Goal: Use online tool/utility: Utilize a website feature to perform a specific function

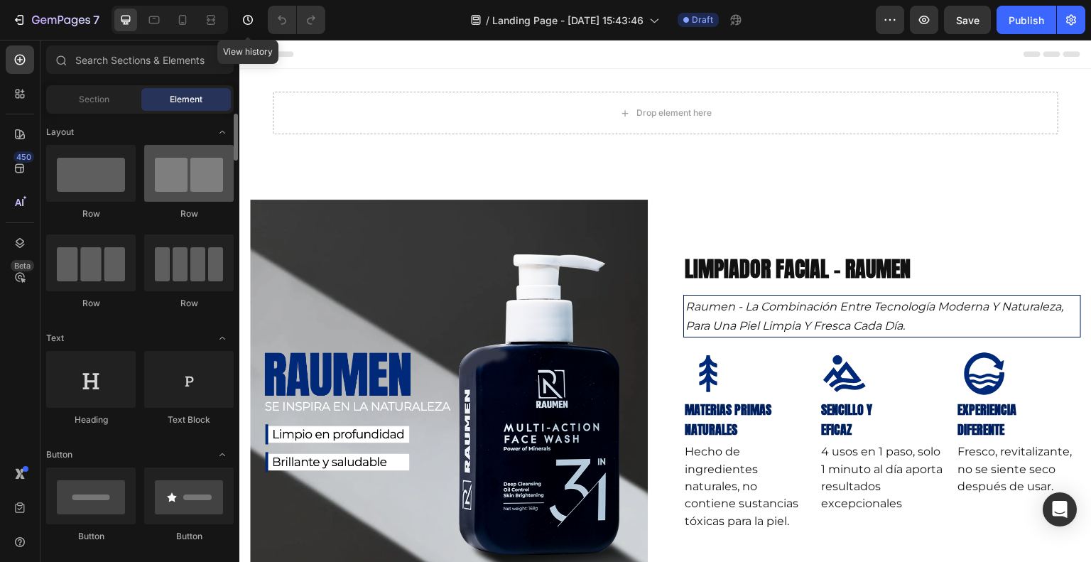
click at [199, 176] on div at bounding box center [188, 173] width 89 height 57
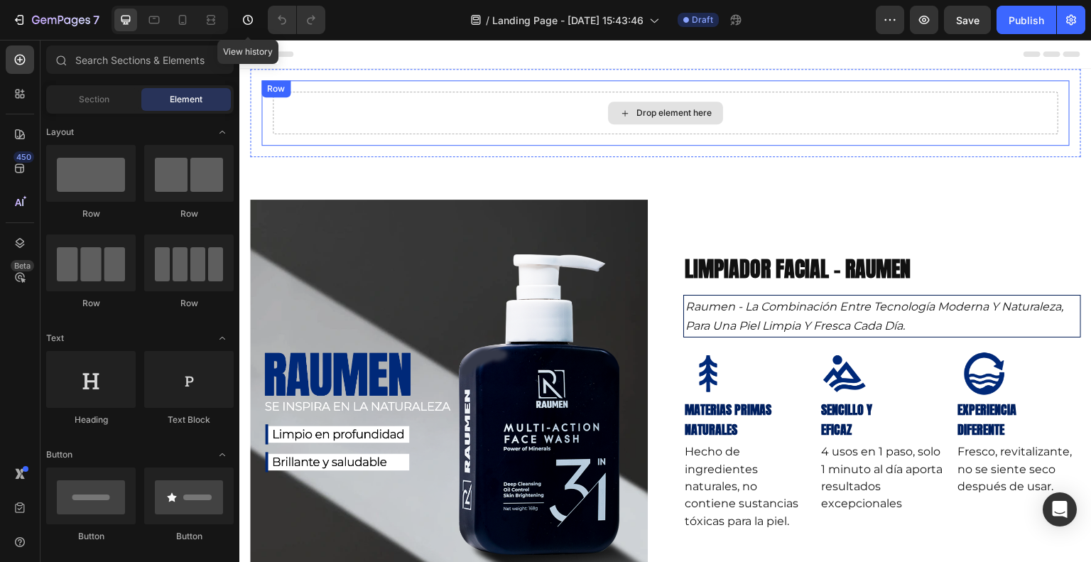
click at [461, 96] on div "Drop element here" at bounding box center [665, 113] width 785 height 43
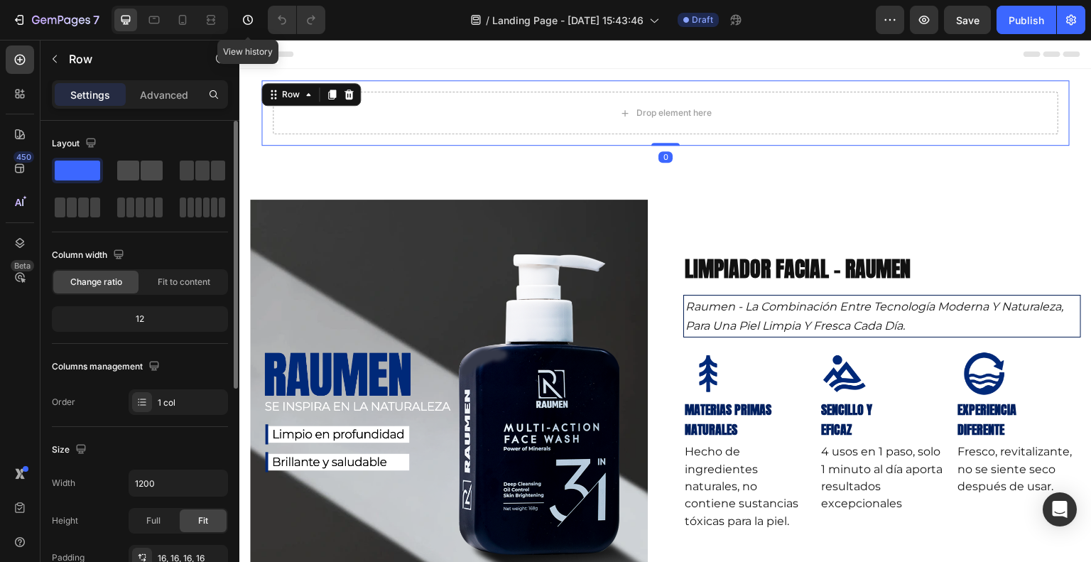
click at [138, 174] on span at bounding box center [128, 170] width 22 height 20
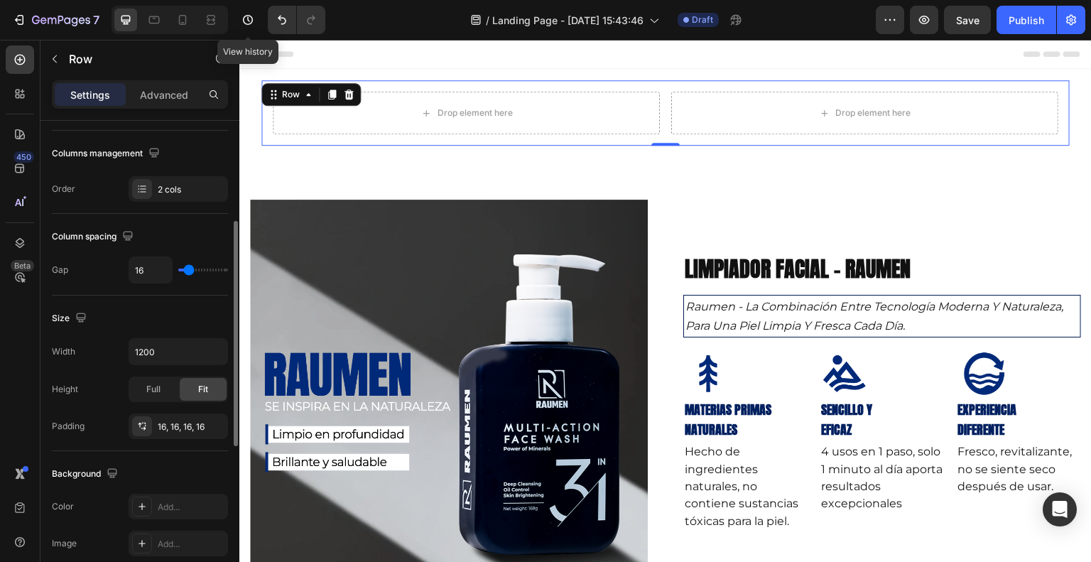
scroll to position [284, 0]
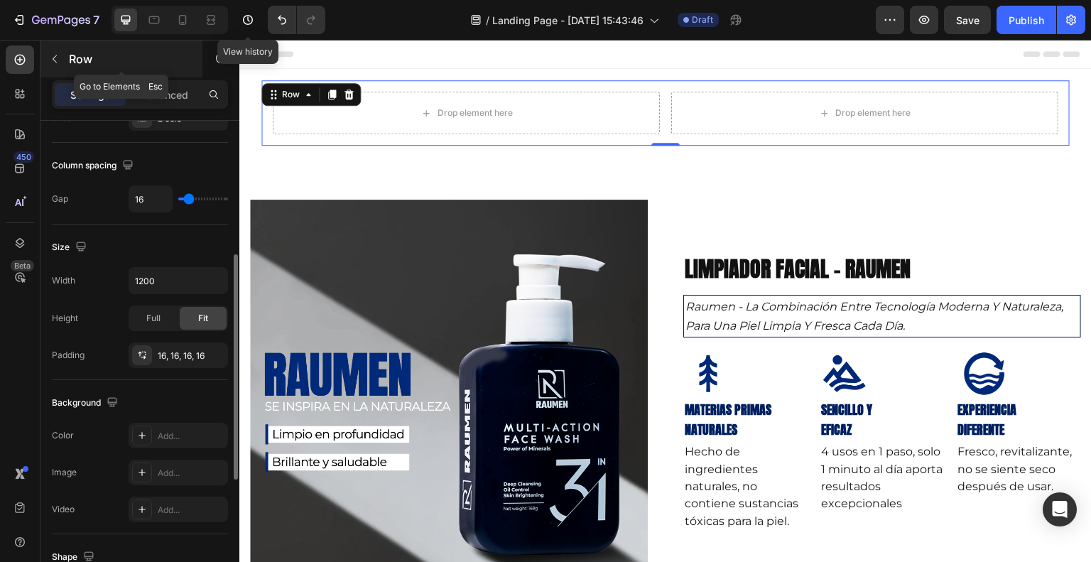
click at [60, 62] on icon "button" at bounding box center [54, 58] width 11 height 11
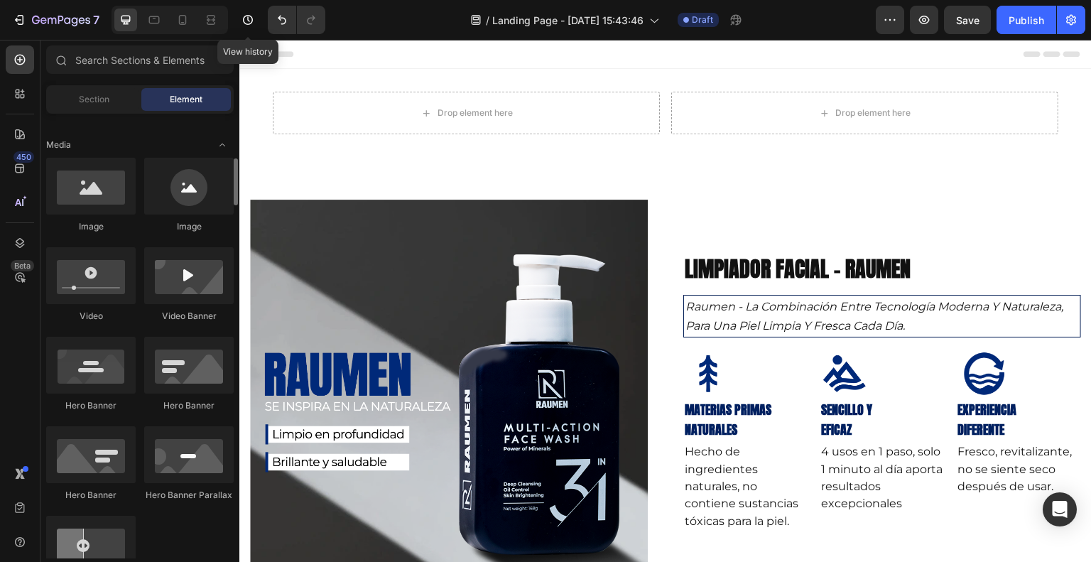
scroll to position [355, 0]
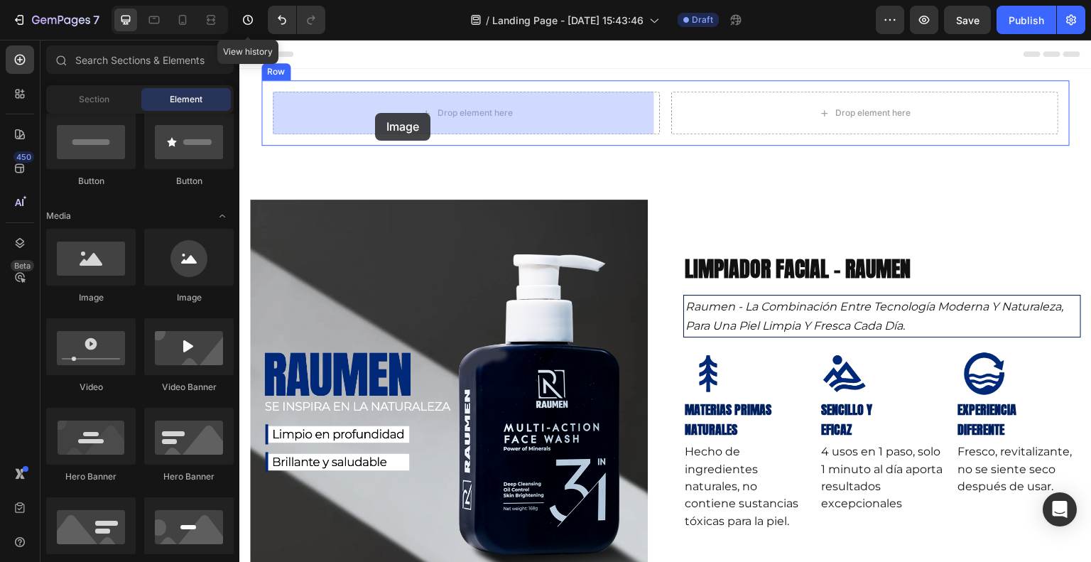
drag, startPoint x: 312, startPoint y: 299, endPoint x: 375, endPoint y: 113, distance: 196.5
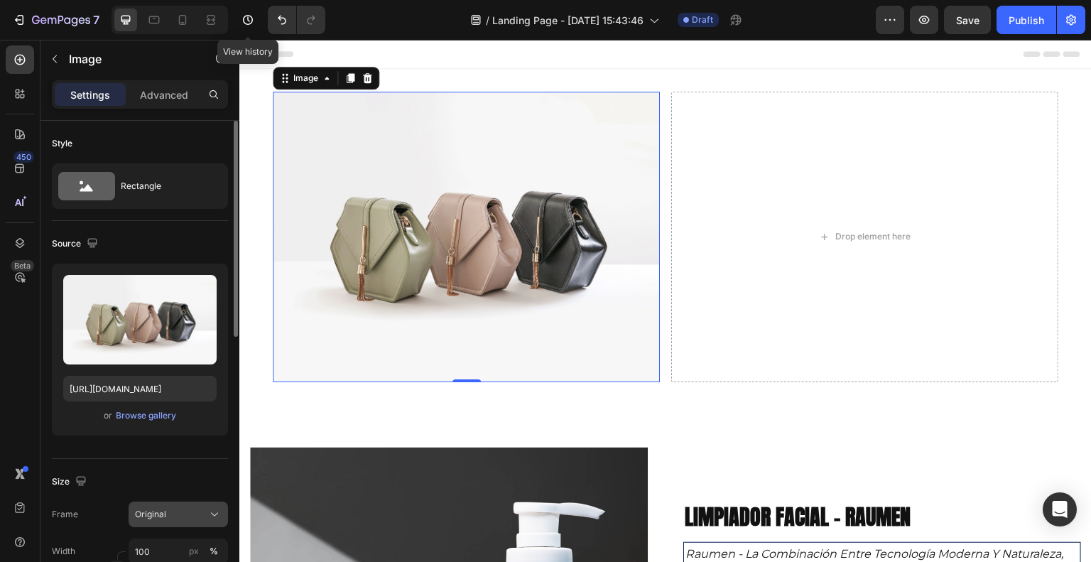
click at [193, 510] on div "Original" at bounding box center [170, 514] width 70 height 13
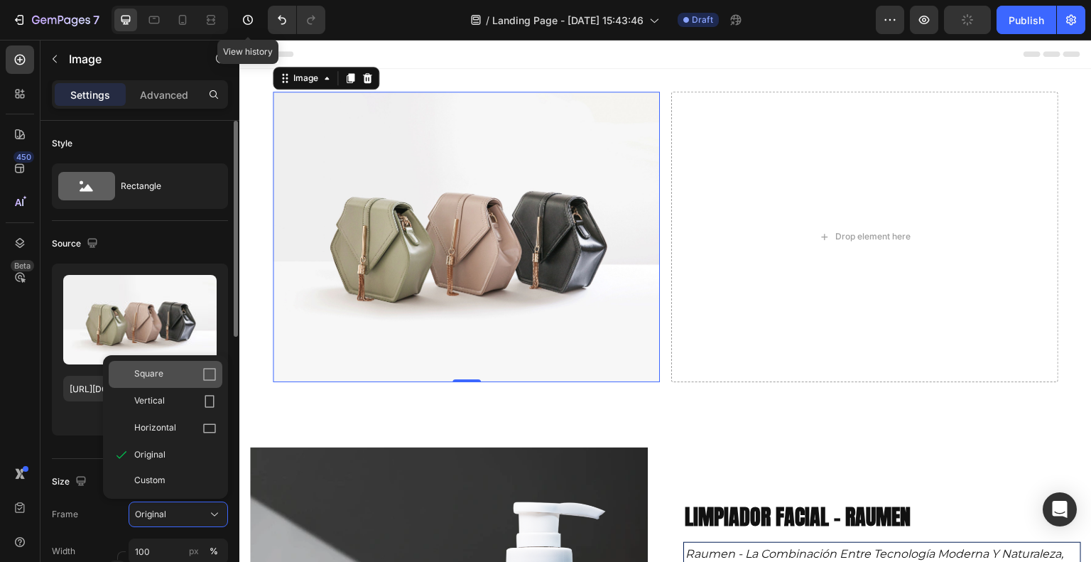
click at [203, 367] on icon at bounding box center [209, 374] width 14 height 14
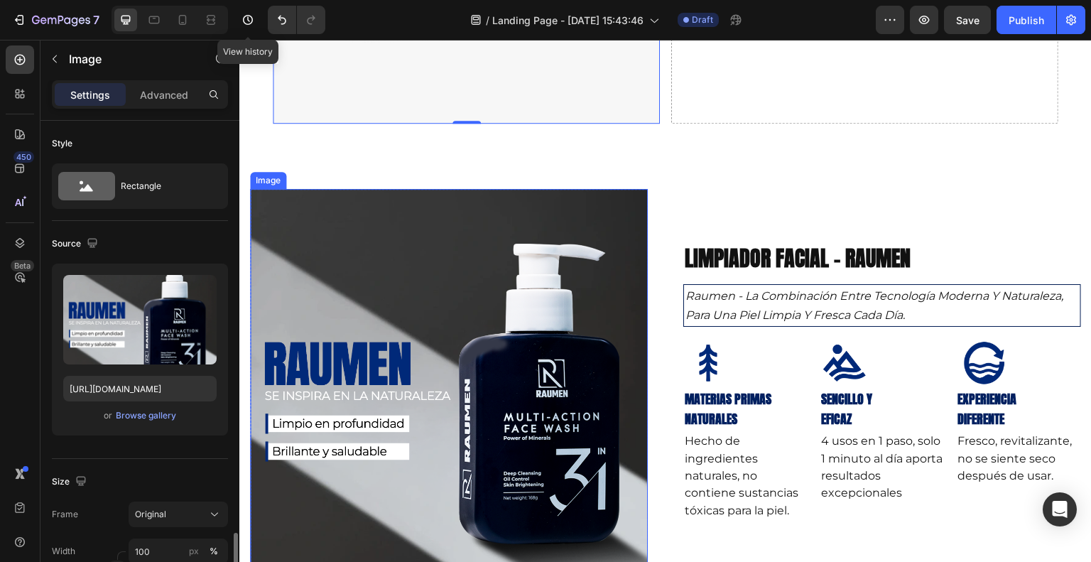
click at [476, 352] on img at bounding box center [449, 388] width 398 height 398
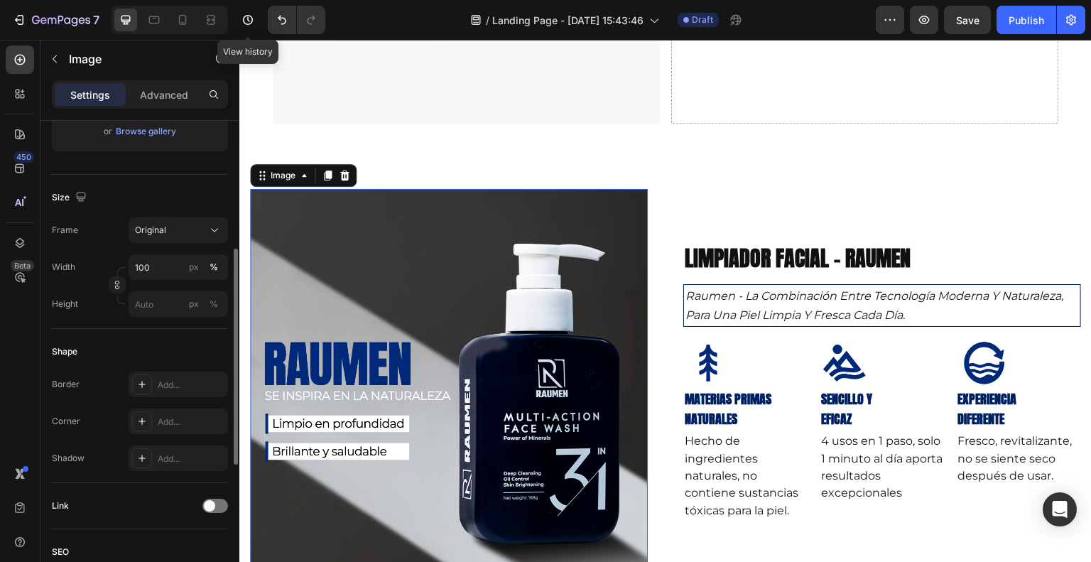
click at [449, 257] on img at bounding box center [449, 388] width 398 height 398
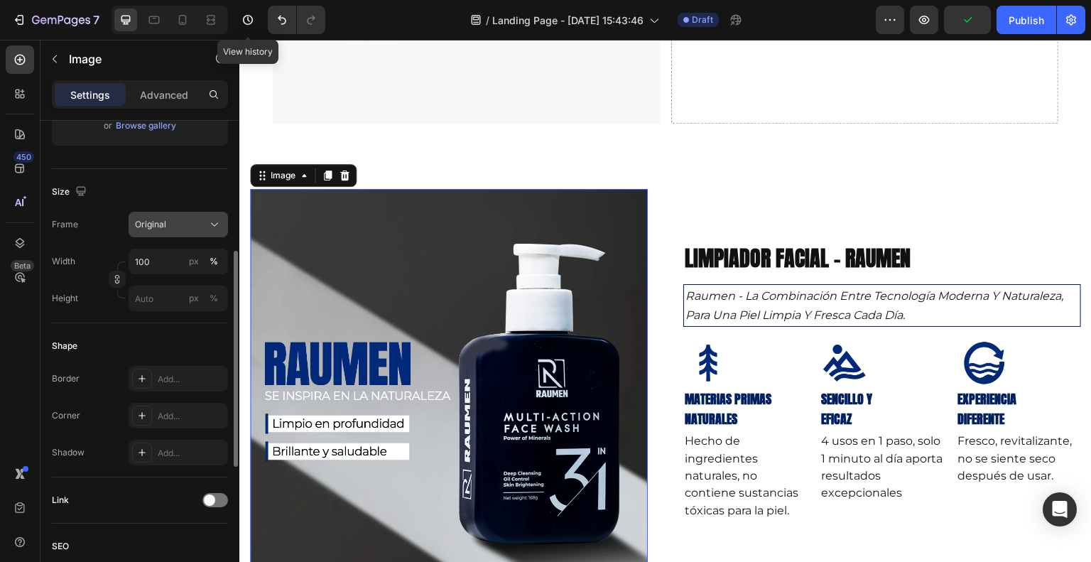
click at [207, 229] on icon at bounding box center [214, 224] width 14 height 14
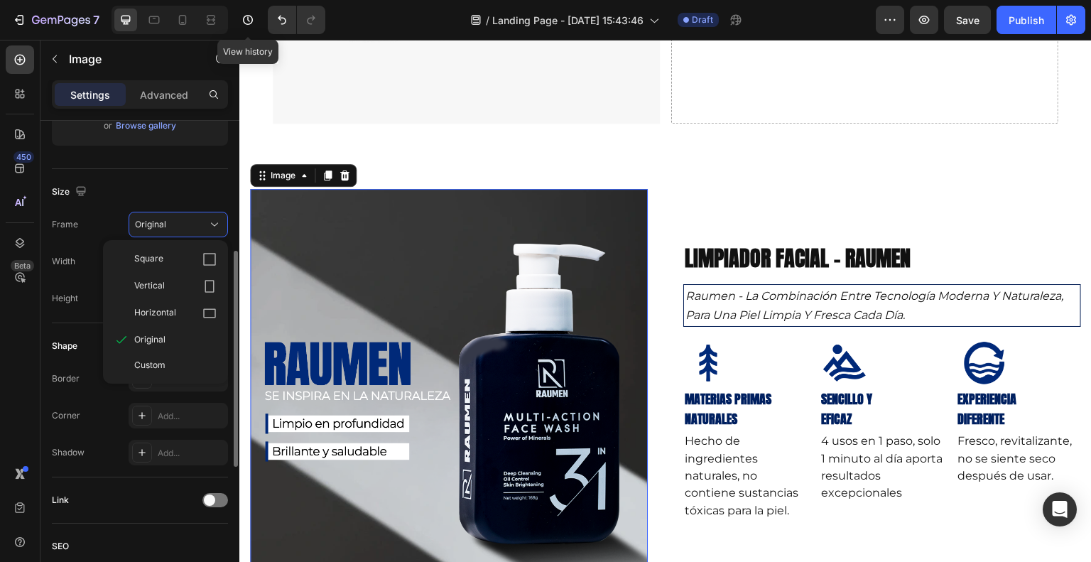
click at [207, 161] on div "Source Upload Image [URL][DOMAIN_NAME] or Browse gallery" at bounding box center [140, 50] width 176 height 238
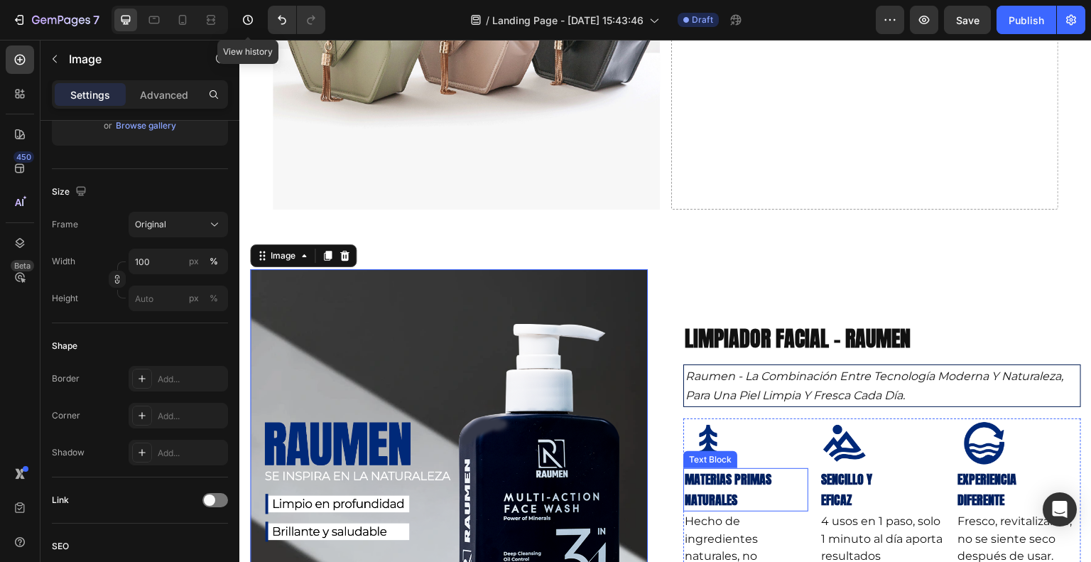
scroll to position [19, 0]
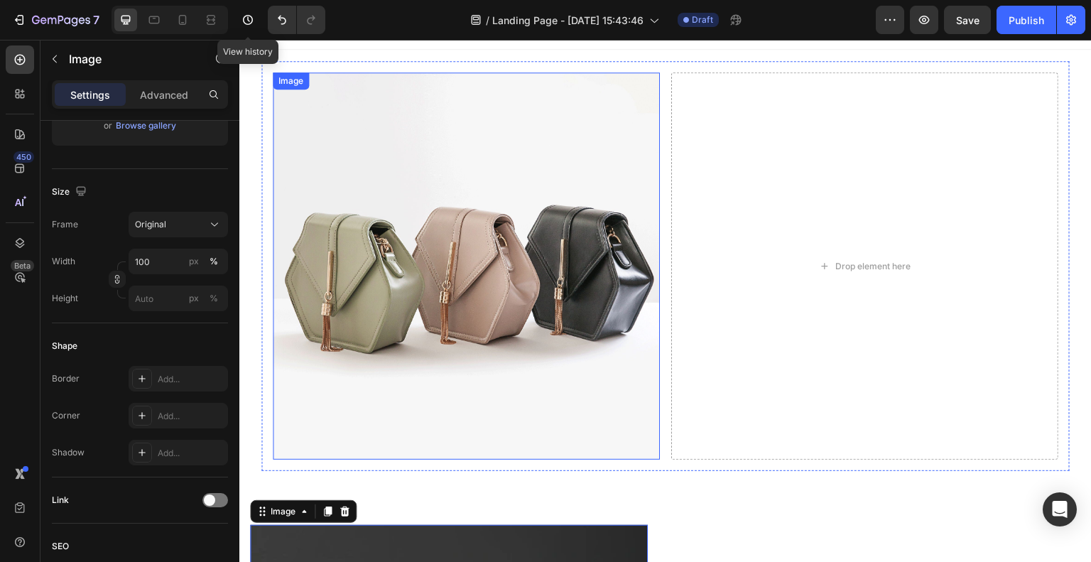
click at [393, 372] on img at bounding box center [466, 265] width 387 height 387
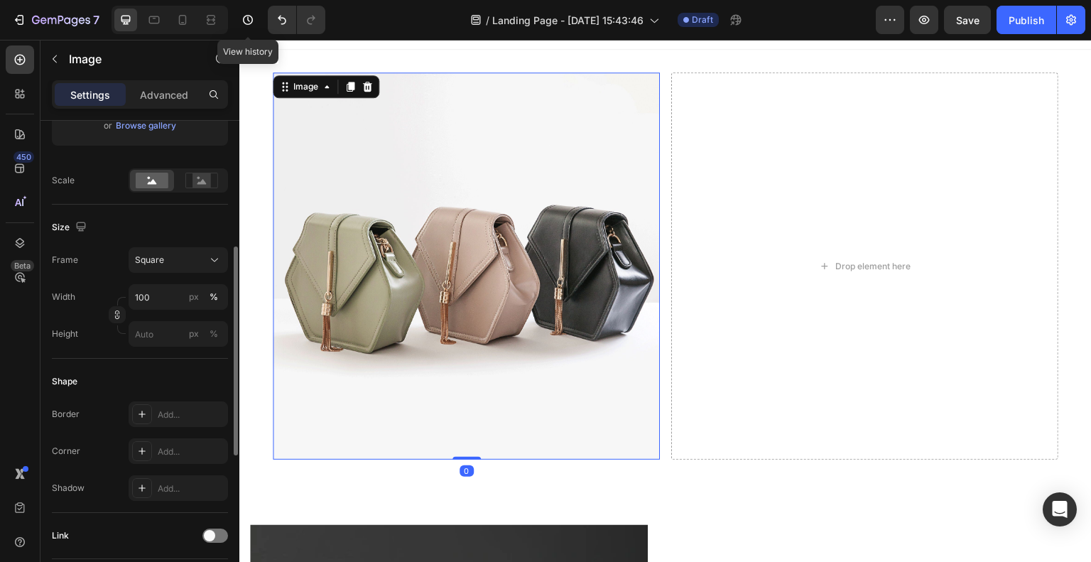
click at [227, 247] on div "Square" at bounding box center [178, 260] width 99 height 26
click at [200, 258] on div "Square" at bounding box center [170, 259] width 70 height 13
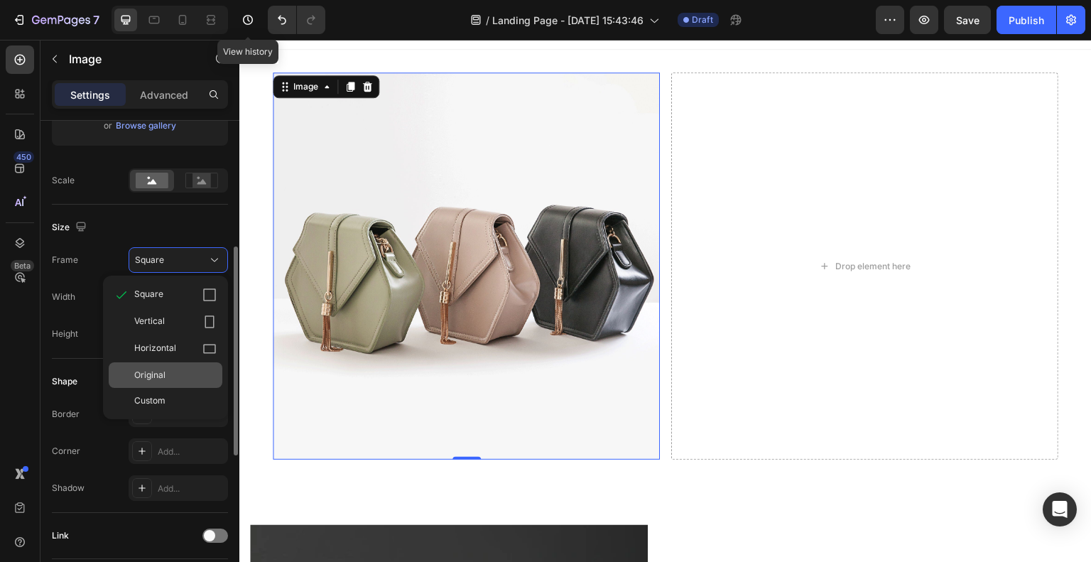
click at [189, 371] on div "Original" at bounding box center [175, 374] width 82 height 13
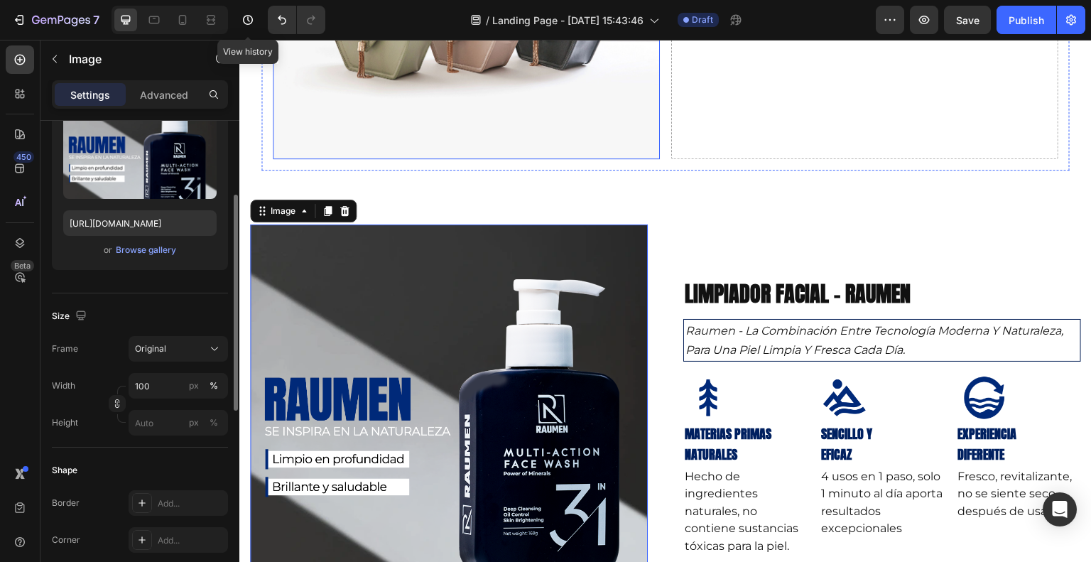
scroll to position [93, 0]
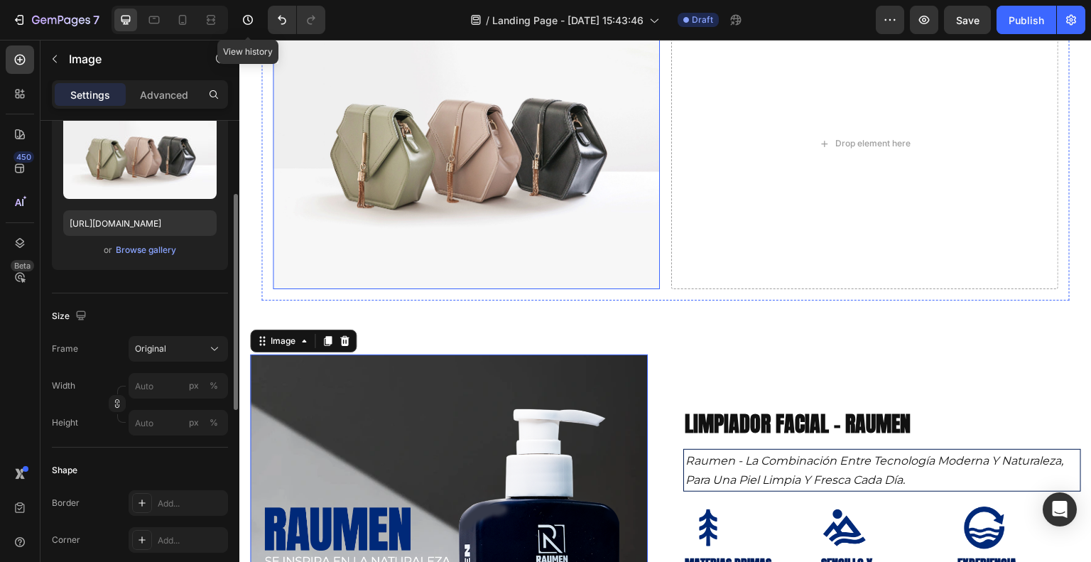
click at [439, 196] on img at bounding box center [466, 144] width 387 height 290
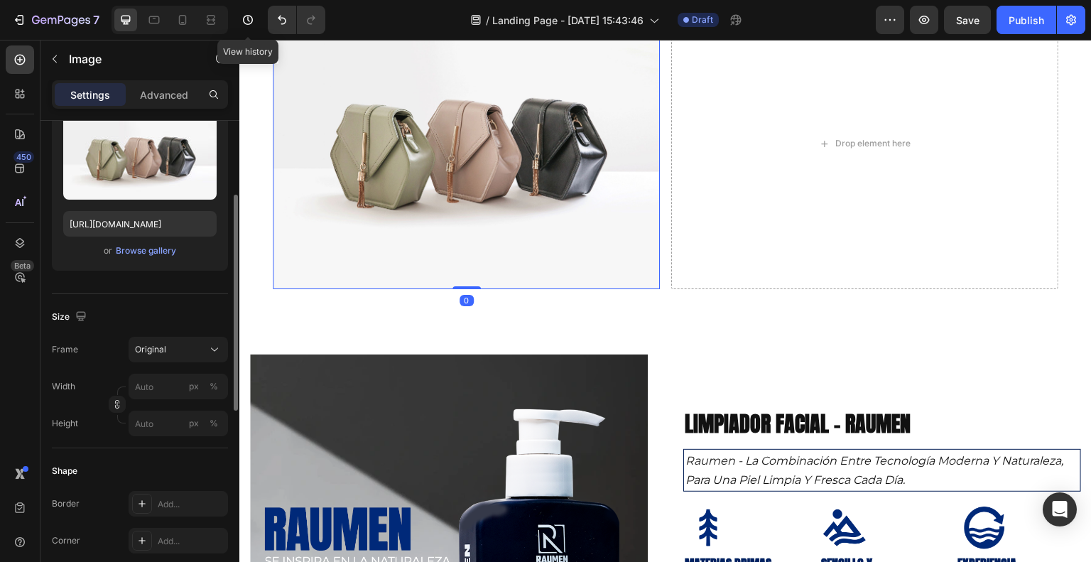
scroll to position [0, 0]
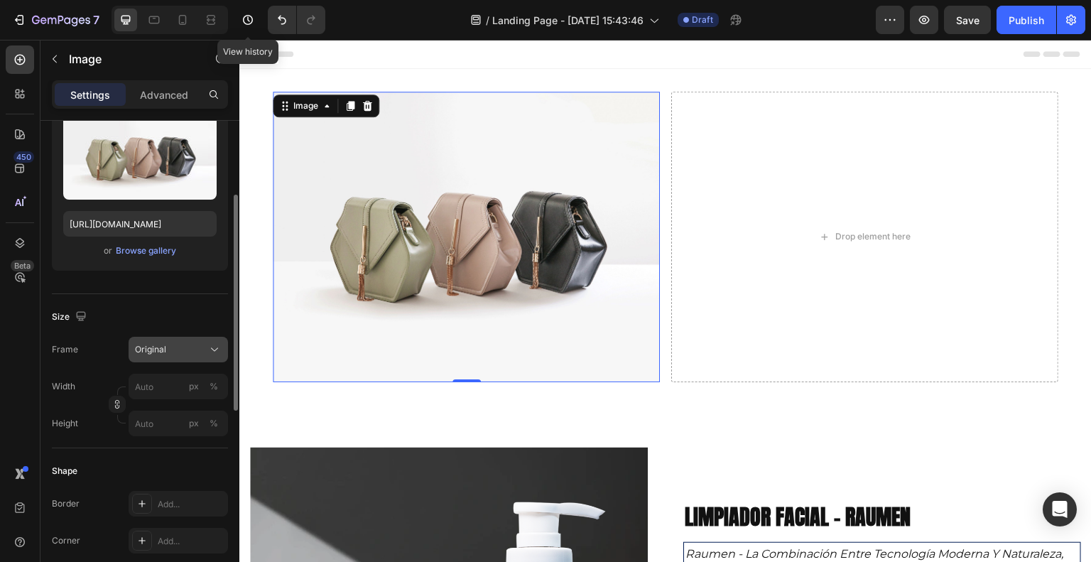
click at [142, 346] on span "Original" at bounding box center [150, 349] width 31 height 13
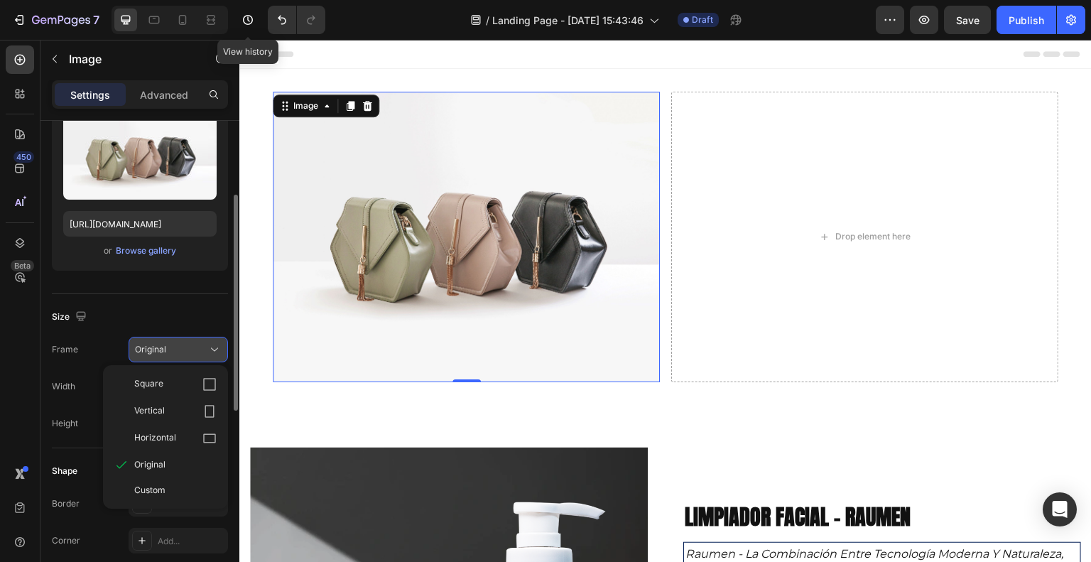
click at [182, 350] on div "Original" at bounding box center [170, 349] width 70 height 13
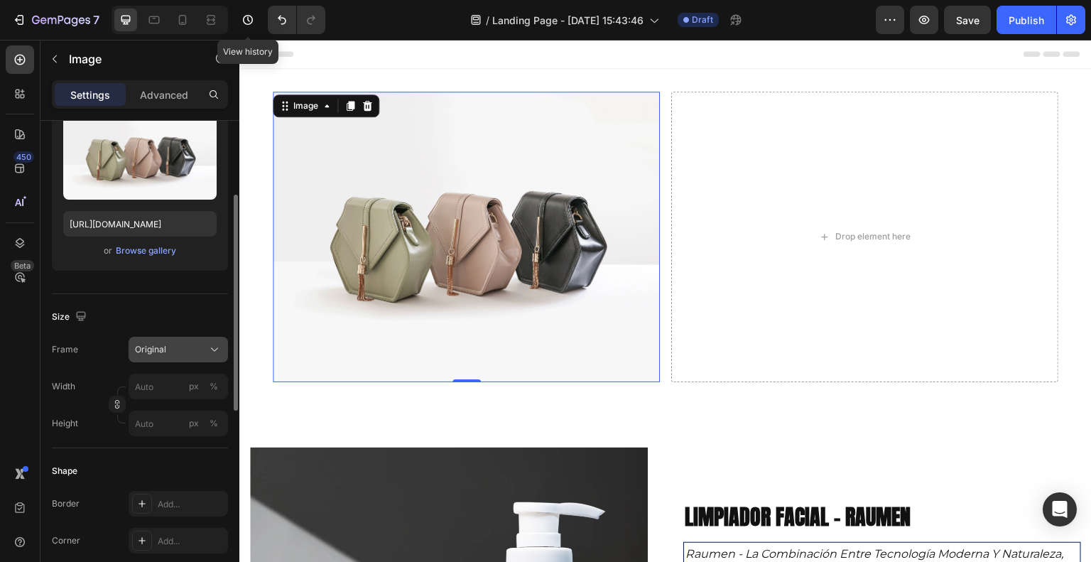
click at [190, 355] on button "Original" at bounding box center [178, 350] width 99 height 26
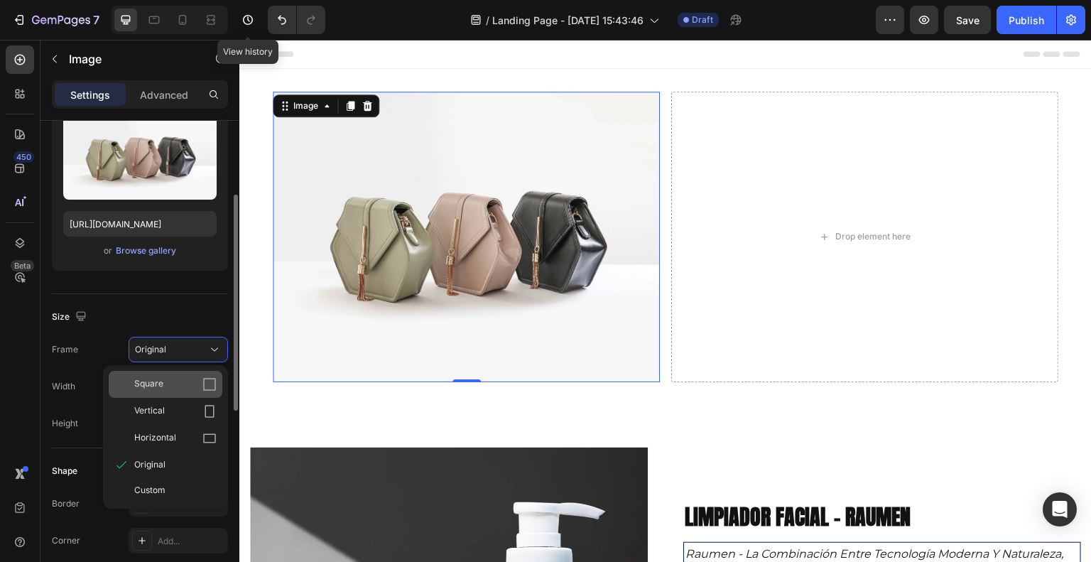
click at [208, 383] on icon at bounding box center [209, 384] width 14 height 14
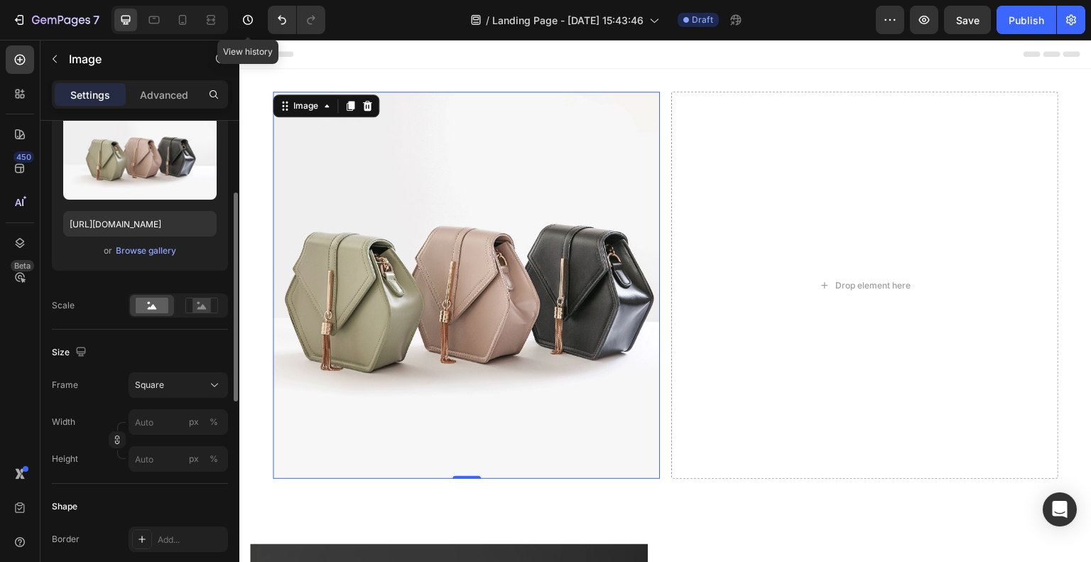
click at [175, 244] on div "or Browse gallery" at bounding box center [139, 250] width 153 height 17
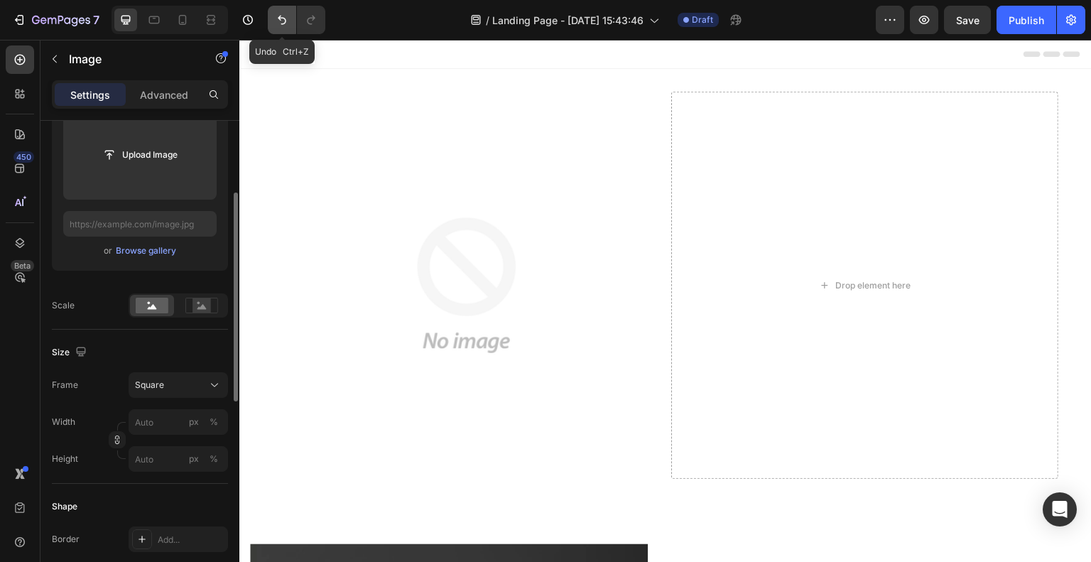
click at [276, 21] on icon "Undo/Redo" at bounding box center [282, 20] width 14 height 14
type input "[URL][DOMAIN_NAME]"
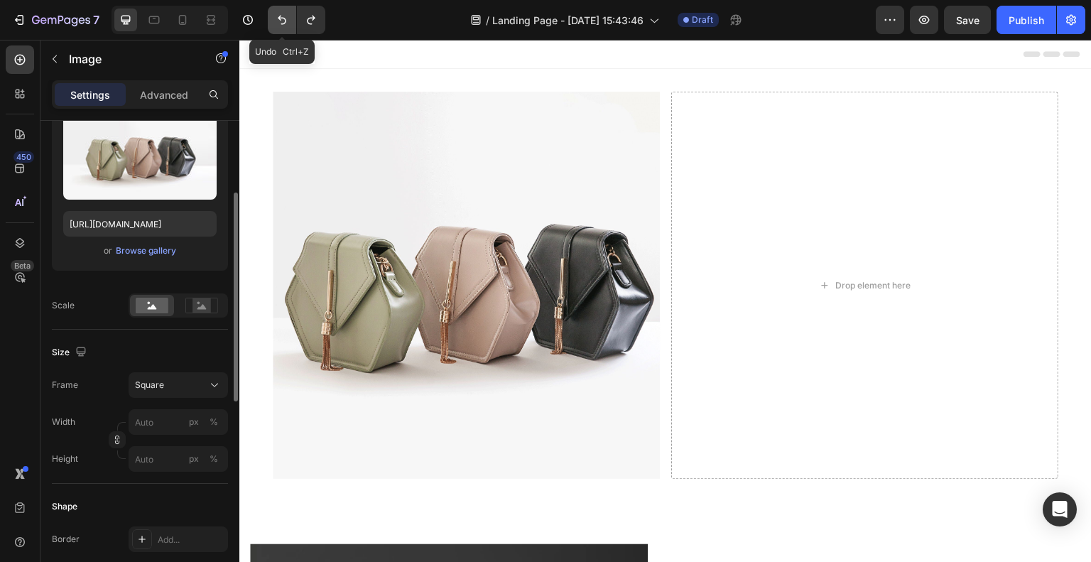
click at [276, 21] on icon "Undo/Redo" at bounding box center [282, 20] width 14 height 14
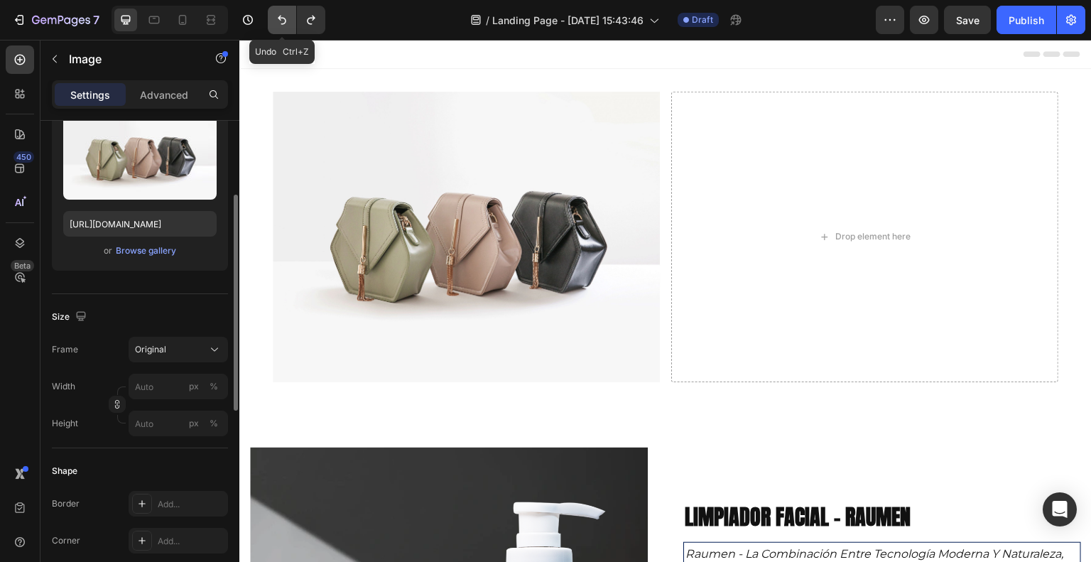
click at [276, 21] on icon "Undo/Redo" at bounding box center [282, 20] width 14 height 14
type input "100"
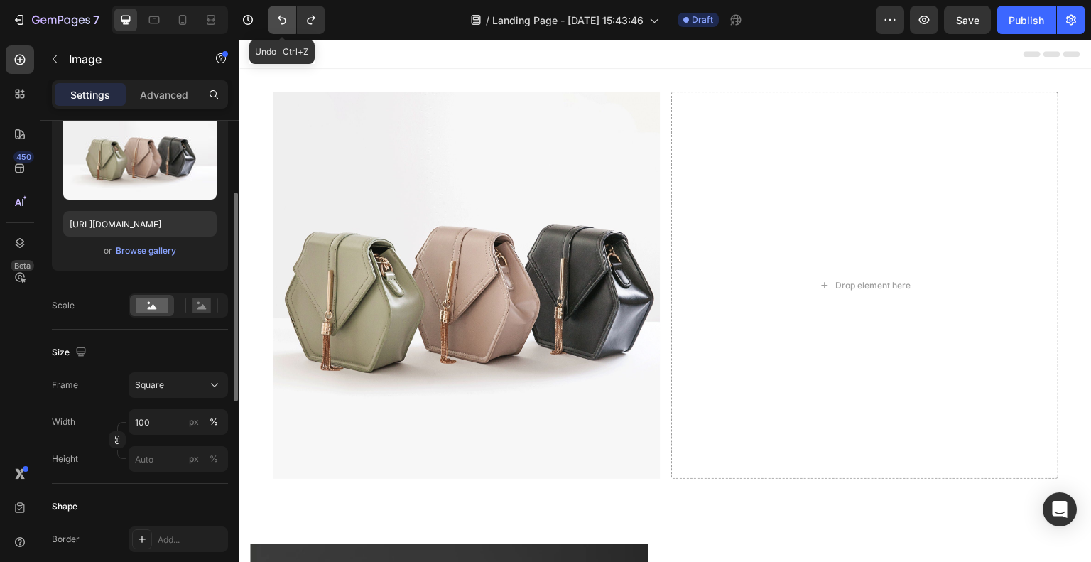
click at [276, 21] on icon "Undo/Redo" at bounding box center [282, 20] width 14 height 14
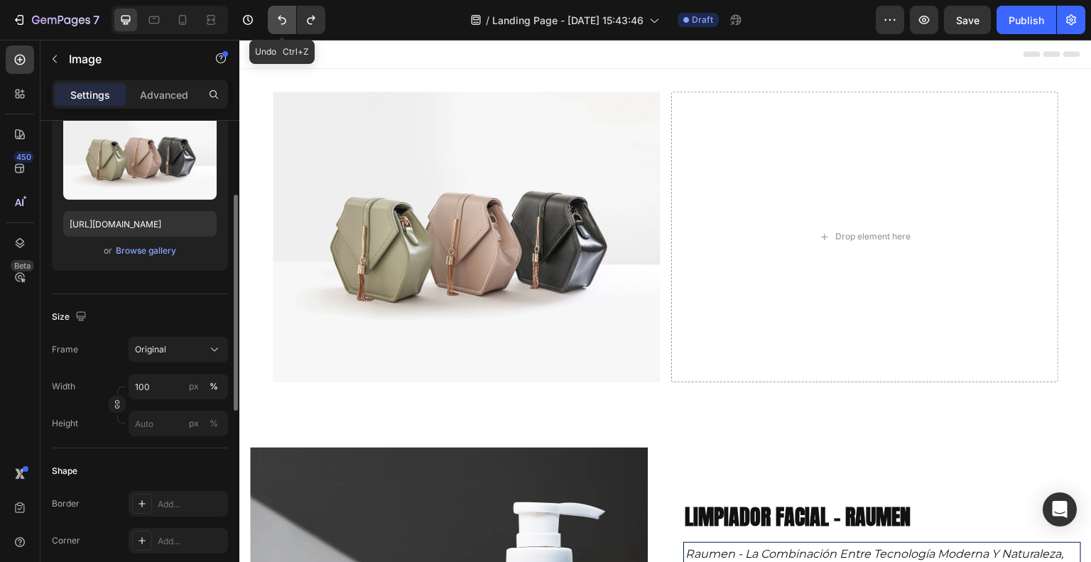
click at [276, 21] on icon "Undo/Redo" at bounding box center [282, 20] width 14 height 14
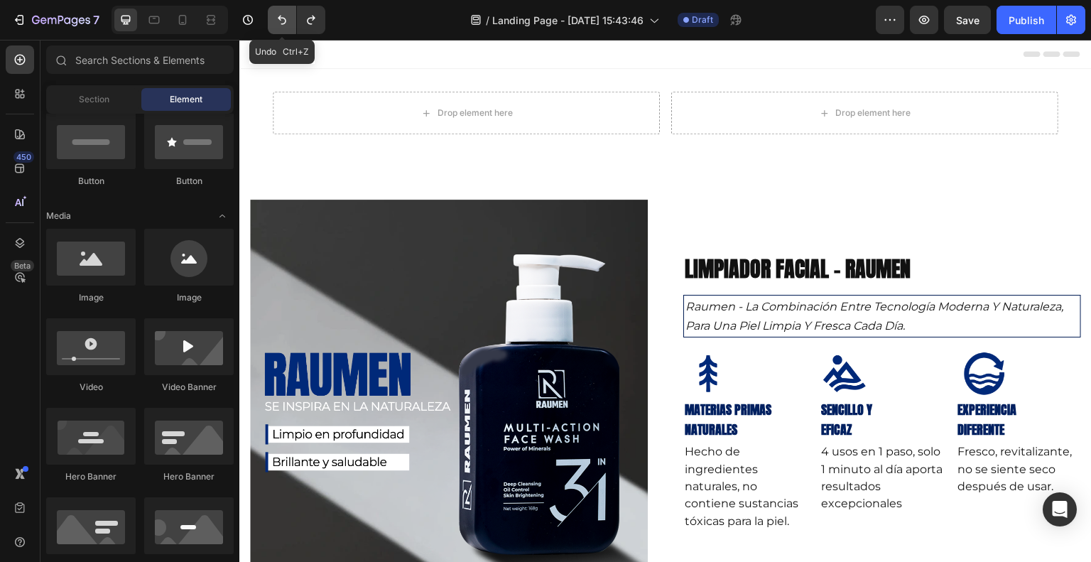
click at [281, 23] on icon "Undo/Redo" at bounding box center [282, 20] width 14 height 14
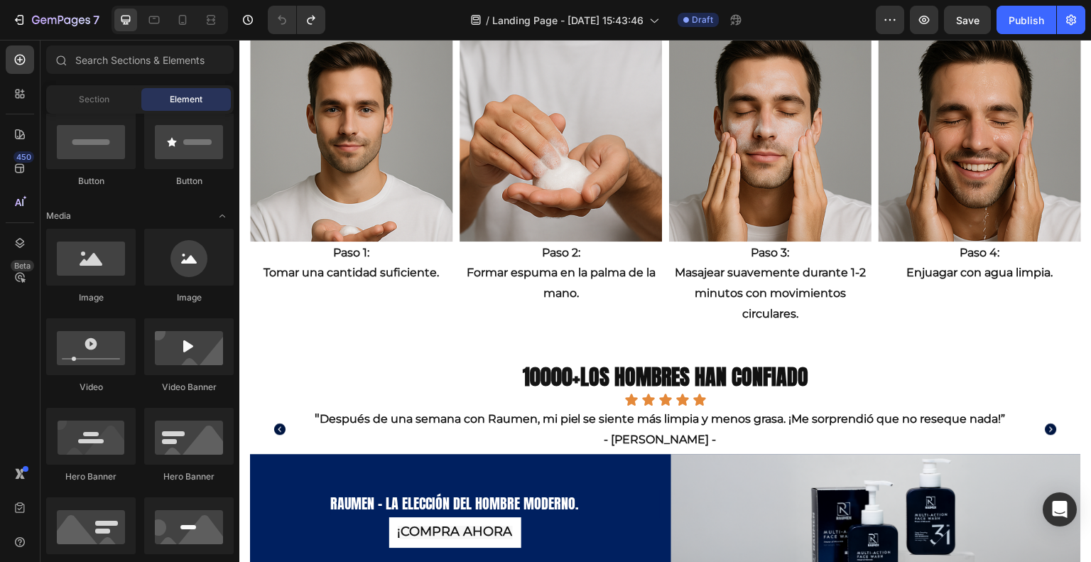
scroll to position [1127, 0]
